Goal: Information Seeking & Learning: Learn about a topic

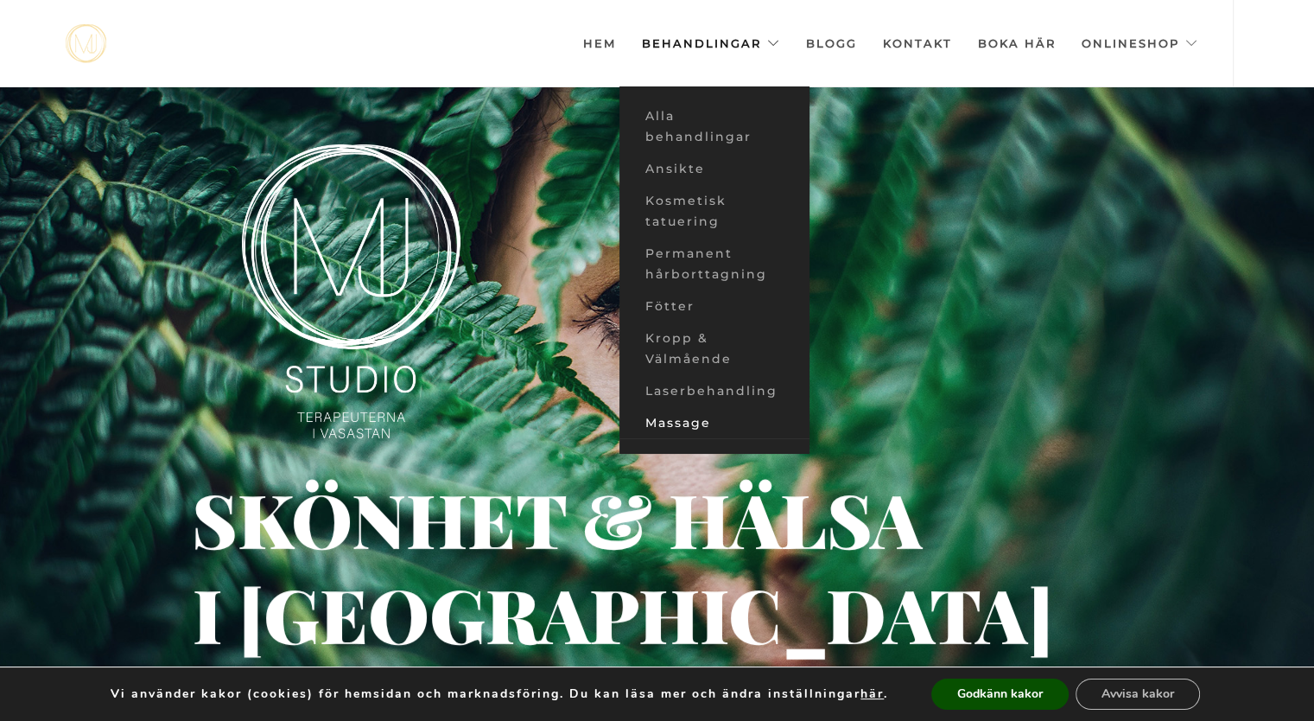
click at [694, 422] on link "Massage" at bounding box center [714, 423] width 190 height 32
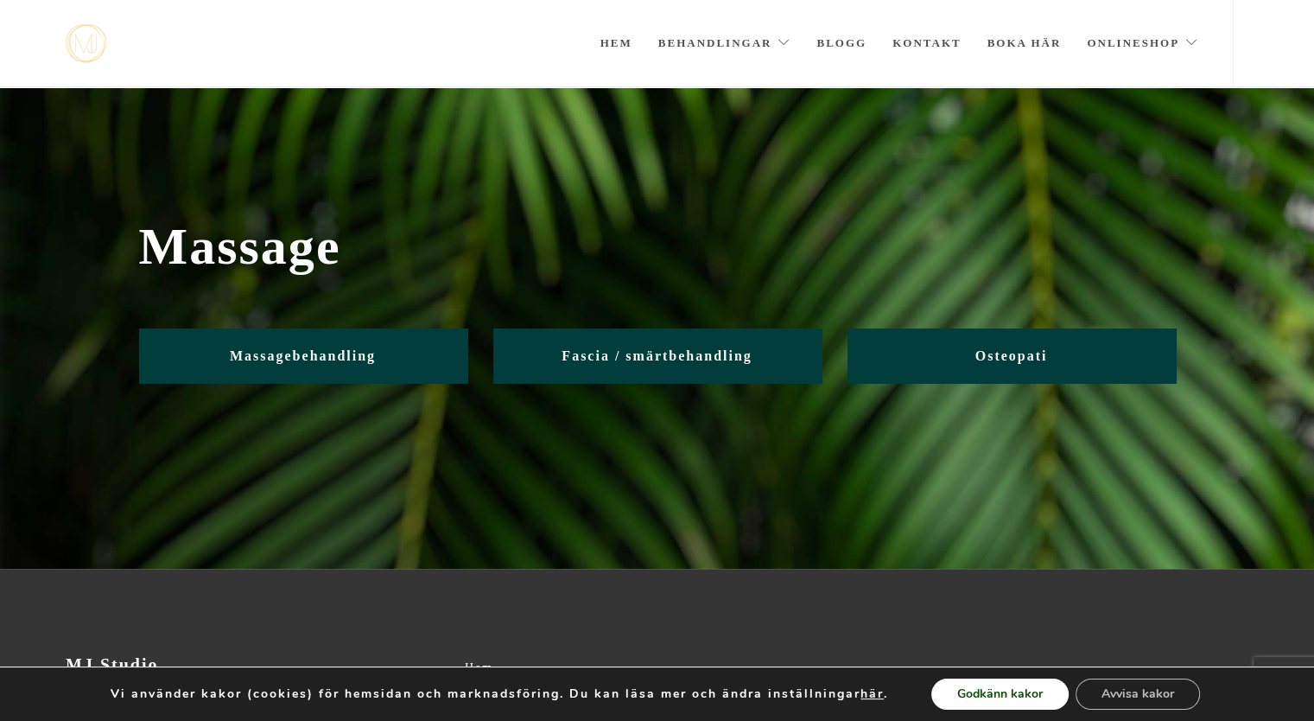
click at [1011, 693] on button "Godkänn kakor" at bounding box center [999, 693] width 137 height 31
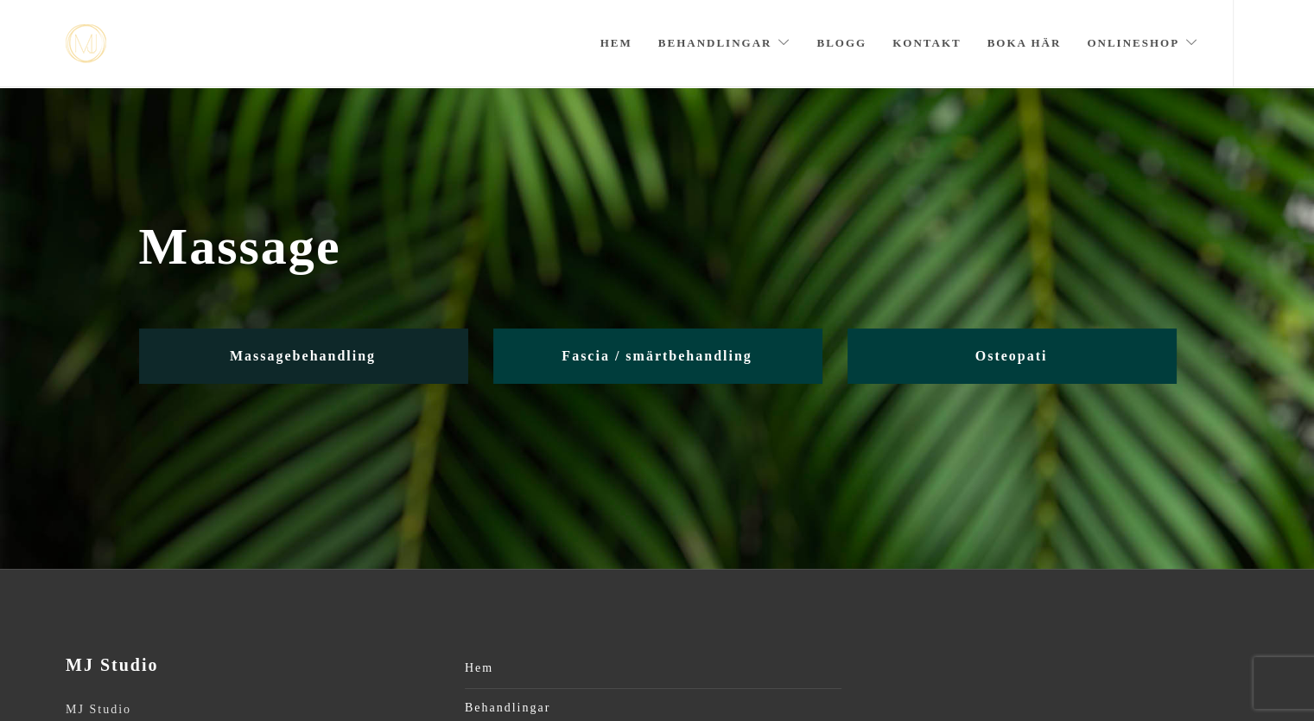
click at [297, 351] on span "Massagebehandling" at bounding box center [303, 355] width 146 height 15
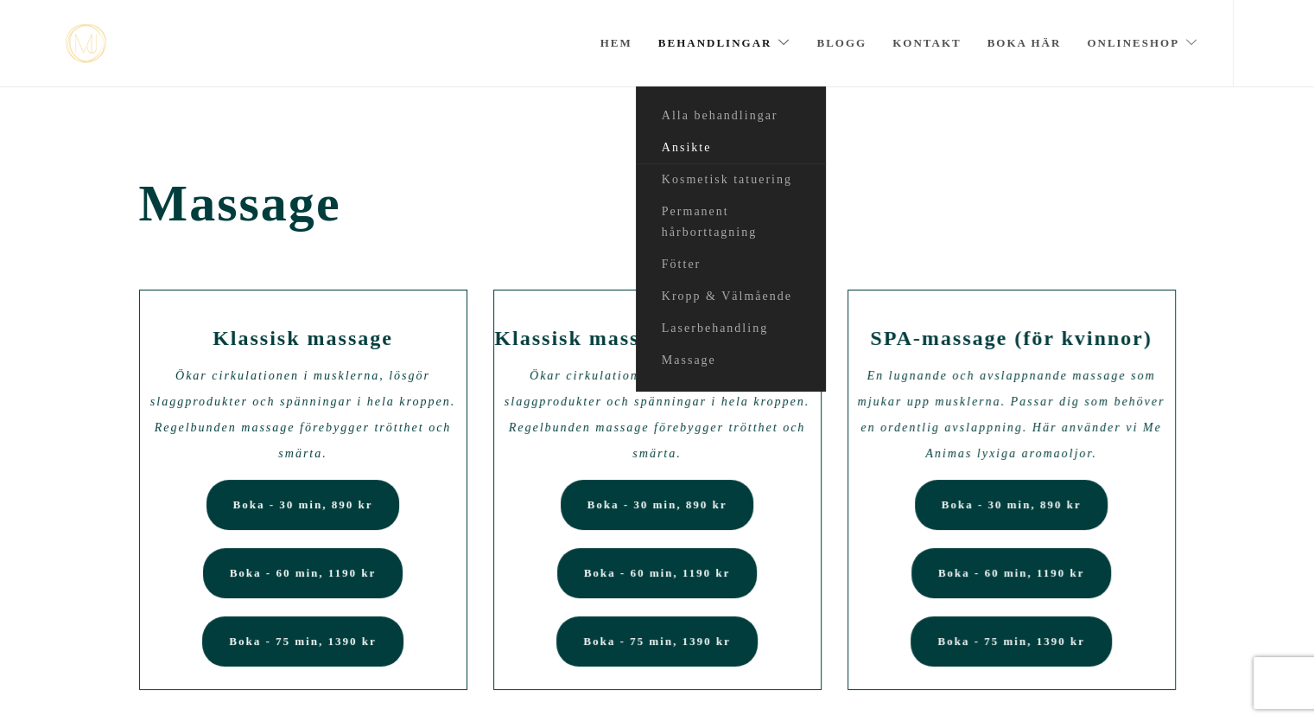
click at [688, 145] on link "Ansikte" at bounding box center [731, 148] width 190 height 32
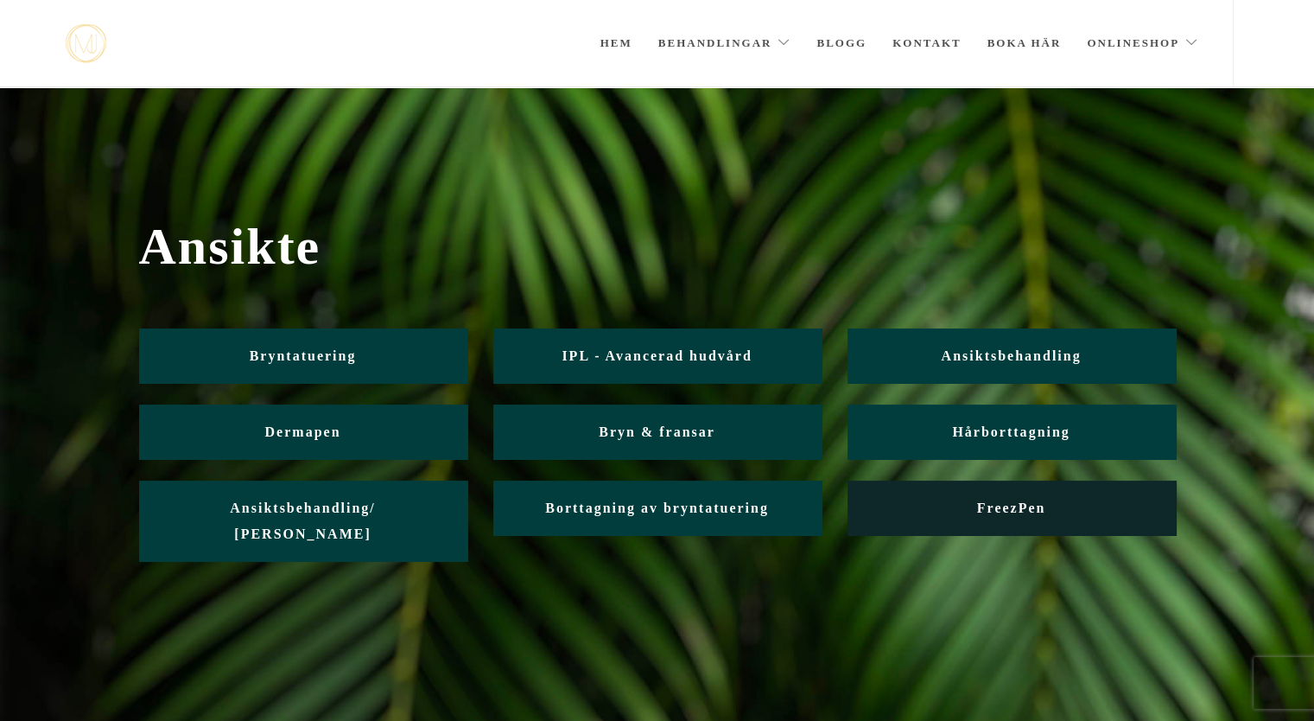
click at [1023, 508] on span "FreezPen" at bounding box center [1011, 507] width 69 height 15
